Goal: Task Accomplishment & Management: Manage account settings

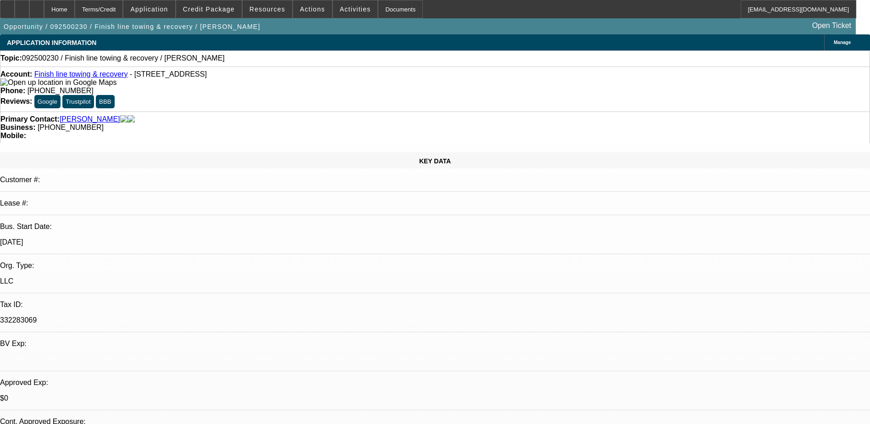
select select "0"
select select "2"
select select "0.1"
select select "4"
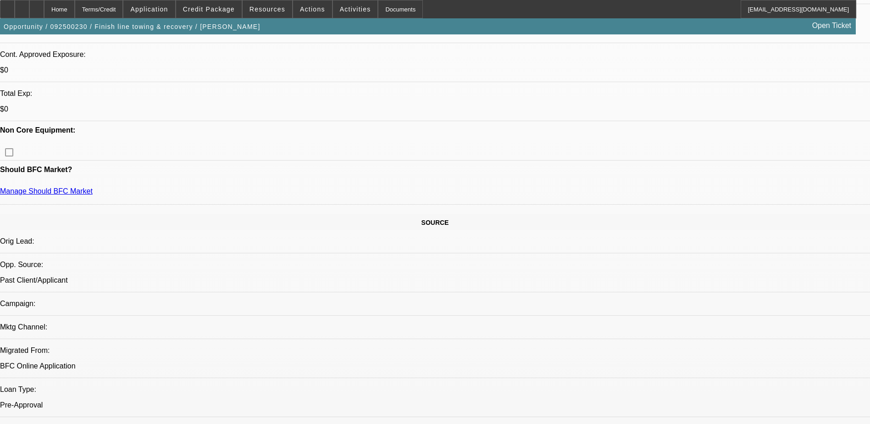
scroll to position [229, 0]
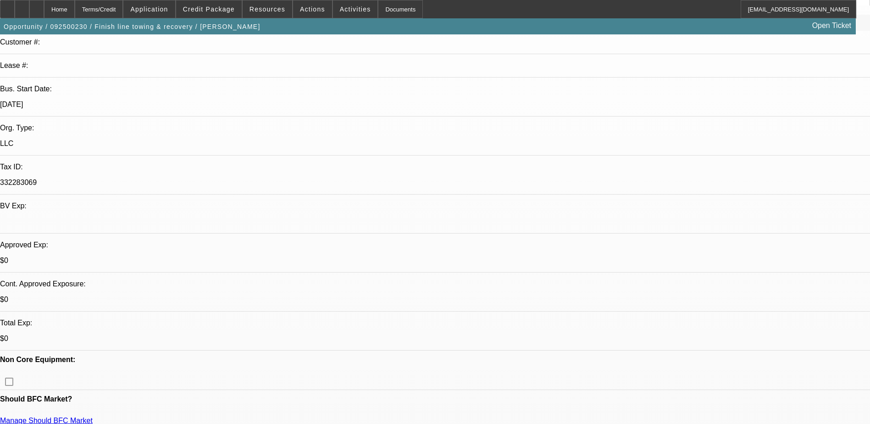
scroll to position [0, 0]
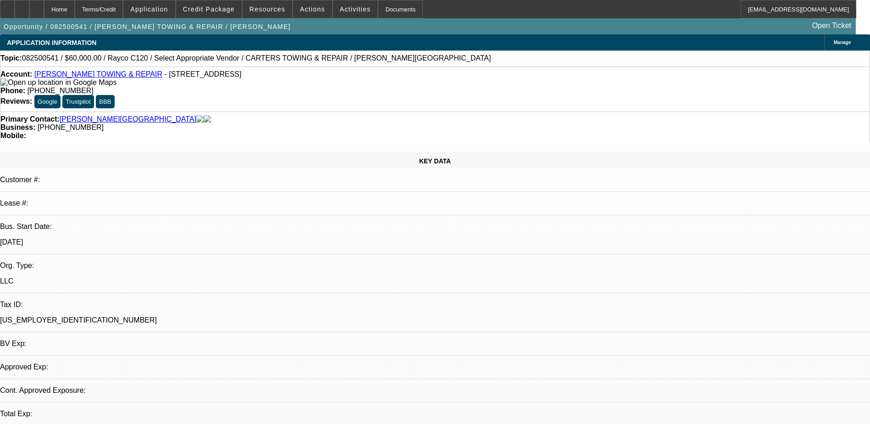
select select "0"
select select "2"
select select "0.1"
select select "1"
select select "2"
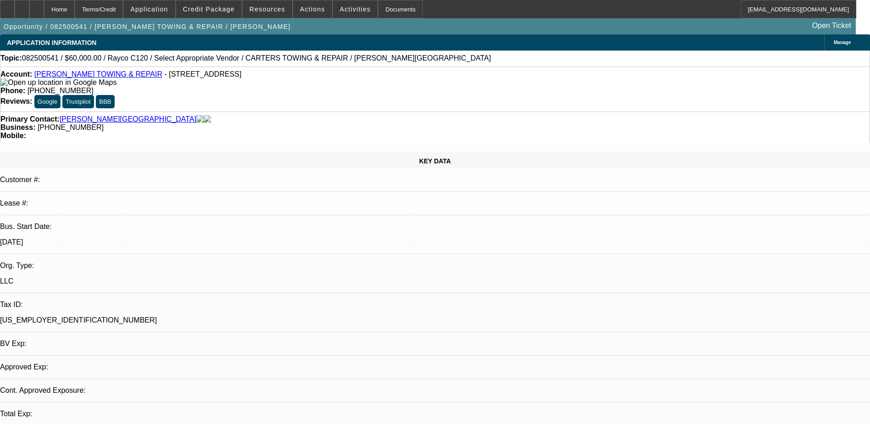
select select "4"
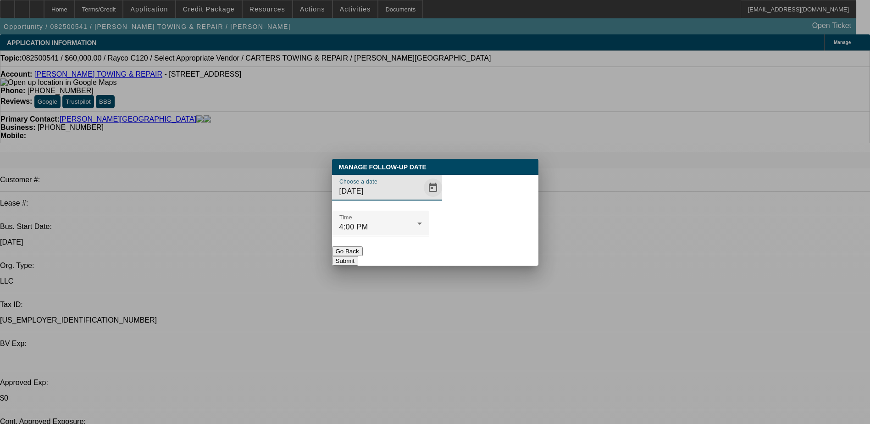
click at [422, 199] on span "Open calendar" at bounding box center [433, 188] width 22 height 22
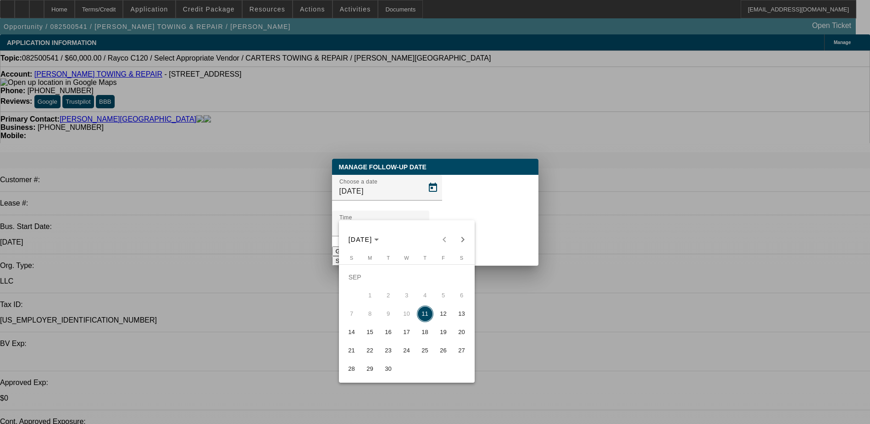
click at [406, 334] on span "17" at bounding box center [407, 332] width 17 height 17
type input "[DATE]"
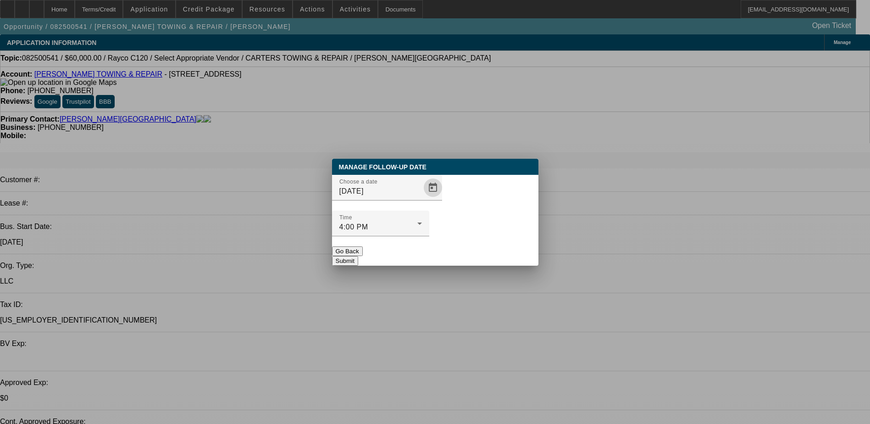
click at [358, 256] on button "Submit" at bounding box center [345, 261] width 26 height 10
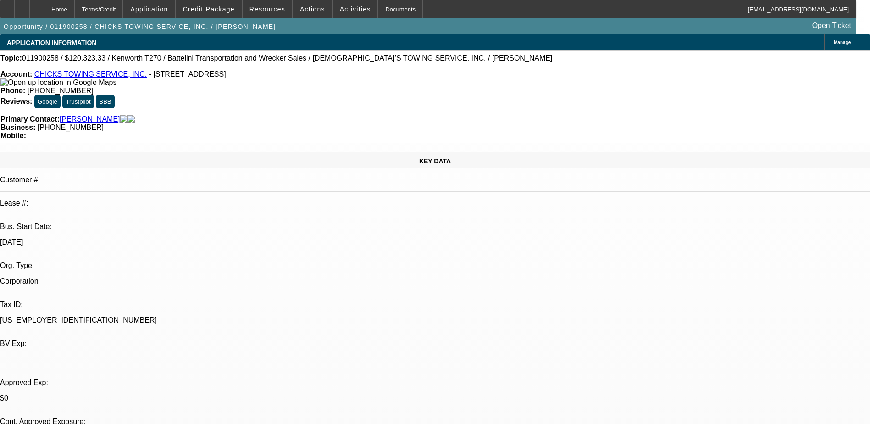
select select "0"
select select "6"
select select "0"
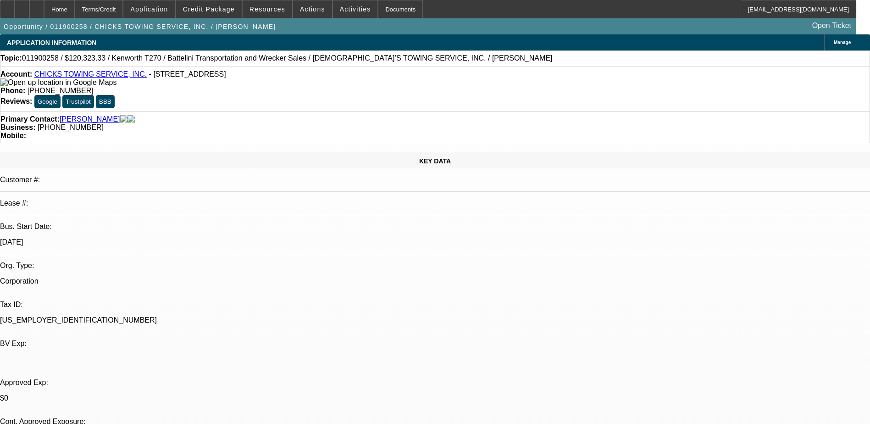
select select "0"
select select "6"
select select "0"
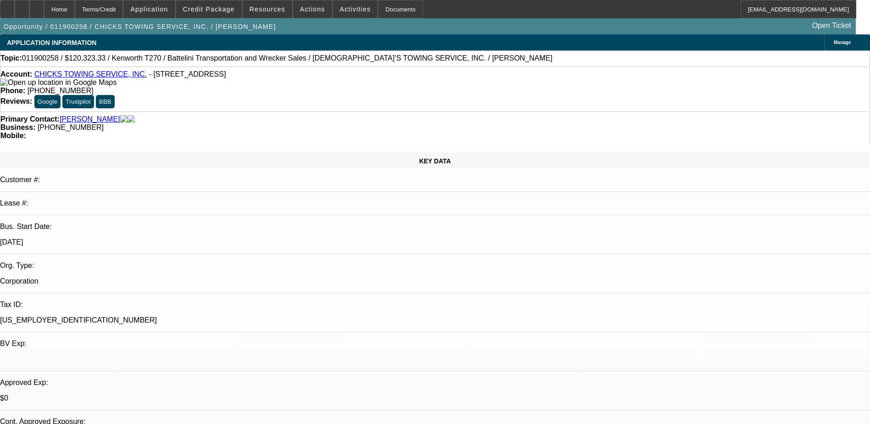
select select "0"
select select "6"
select select "0"
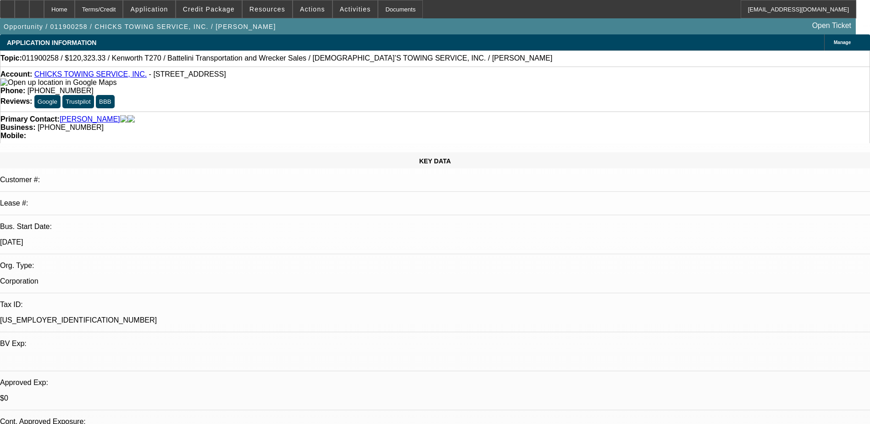
select select "6"
